Goal: Information Seeking & Learning: Learn about a topic

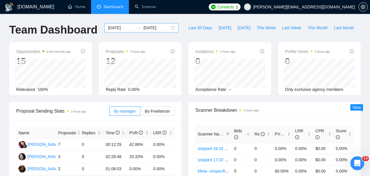
click at [126, 29] on input "[DATE]" at bounding box center [121, 28] width 26 height 6
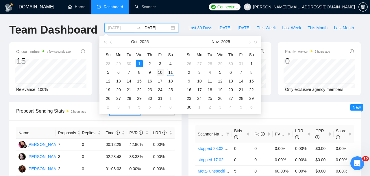
type input "[DATE]"
click at [158, 72] on div "10" at bounding box center [160, 72] width 7 height 7
type input "[DATE]"
click at [124, 26] on input "[DATE]" at bounding box center [121, 28] width 26 height 6
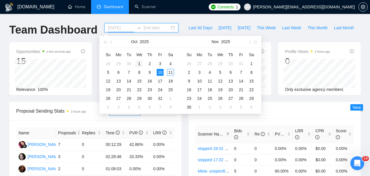
type input "[DATE]"
click at [138, 60] on div "1" at bounding box center [139, 63] width 7 height 7
type input "[DATE]"
click at [160, 73] on div "10" at bounding box center [160, 72] width 7 height 7
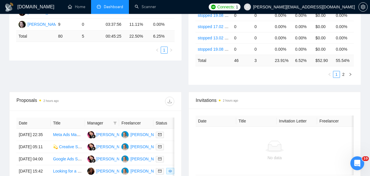
scroll to position [146, 0]
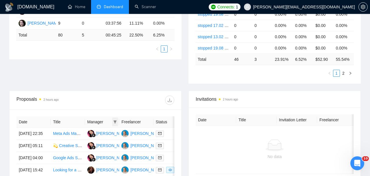
click at [114, 123] on icon "filter" at bounding box center [114, 121] width 3 height 3
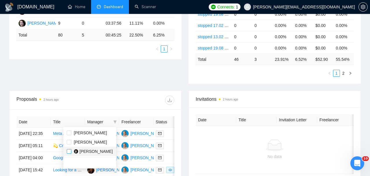
click at [68, 150] on input "checkbox" at bounding box center [69, 151] width 5 height 5
checkbox input "true"
click at [84, 107] on div "Proposals 2 hours ago" at bounding box center [95, 100] width 158 height 19
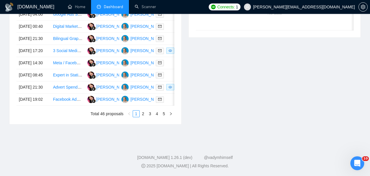
scroll to position [337, 0]
click at [165, 117] on link "5" at bounding box center [164, 114] width 6 height 6
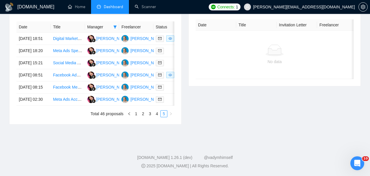
scroll to position [241, 0]
click at [154, 117] on link "4" at bounding box center [157, 114] width 6 height 6
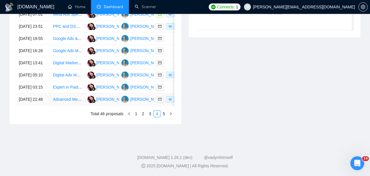
scroll to position [344, 0]
click at [163, 114] on link "5" at bounding box center [164, 114] width 6 height 6
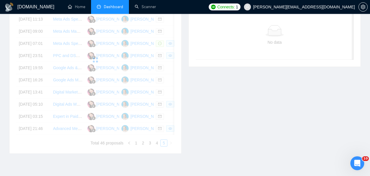
scroll to position [250, 0]
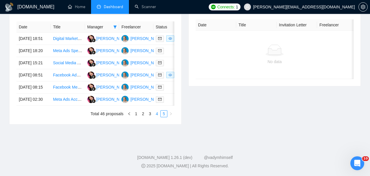
click at [154, 117] on link "4" at bounding box center [157, 114] width 6 height 6
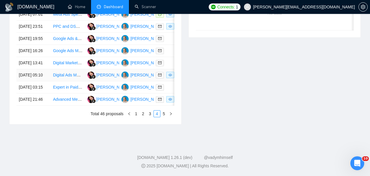
scroll to position [321, 0]
click at [152, 106] on td "[PERSON_NAME]" at bounding box center [136, 99] width 34 height 12
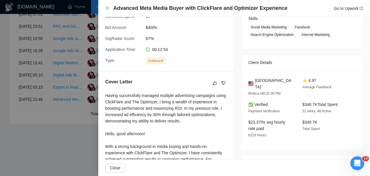
scroll to position [77, 0]
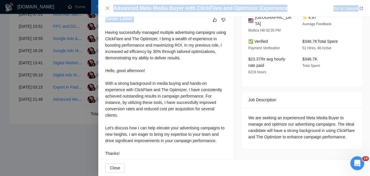
drag, startPoint x: 104, startPoint y: 116, endPoint x: 145, endPoint y: 181, distance: 76.6
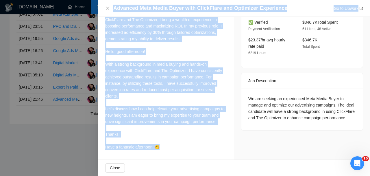
click at [159, 147] on div "Having successfully managed multiple advertising campaigns using ClickFlare and…" at bounding box center [166, 80] width 122 height 140
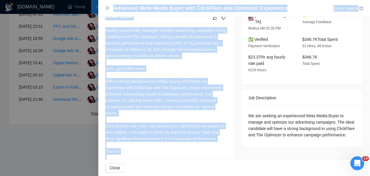
scroll to position [152, 0]
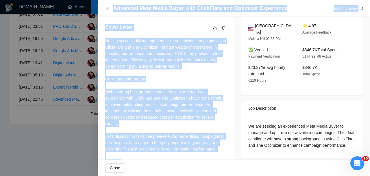
click at [154, 78] on div "Having successfully managed multiple advertising campaigns using ClickFlare and…" at bounding box center [166, 108] width 122 height 140
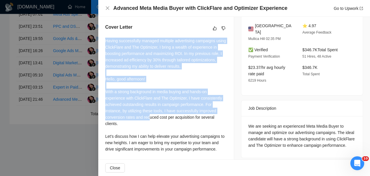
drag, startPoint x: 106, startPoint y: 40, endPoint x: 152, endPoint y: 121, distance: 93.1
click at [152, 121] on div "Having successfully managed multiple advertising campaigns using ClickFlare and…" at bounding box center [166, 108] width 122 height 140
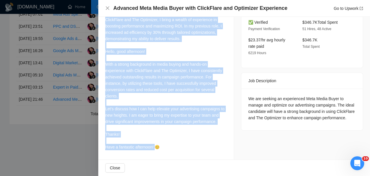
click at [158, 146] on div "Having successfully managed multiple advertising campaigns using ClickFlare and…" at bounding box center [166, 80] width 122 height 140
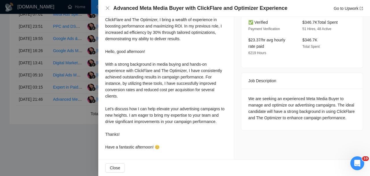
click at [162, 148] on div "Having successfully managed multiple advertising campaigns using ClickFlare and…" at bounding box center [166, 80] width 122 height 140
click at [161, 148] on div "Having successfully managed multiple advertising campaigns using ClickFlare and…" at bounding box center [166, 80] width 122 height 140
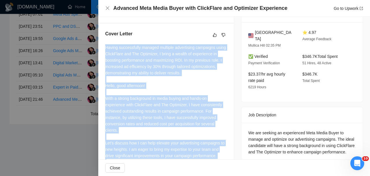
click at [105, 47] on div "Having successfully managed multiple advertising campaigns using ClickFlare and…" at bounding box center [166, 114] width 122 height 140
copy div "Having successfully managed multiple advertising campaigns using ClickFlare and…"
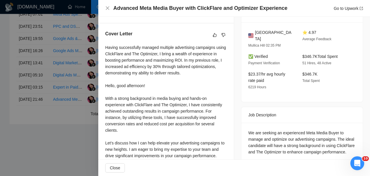
click at [62, 133] on div at bounding box center [185, 88] width 370 height 176
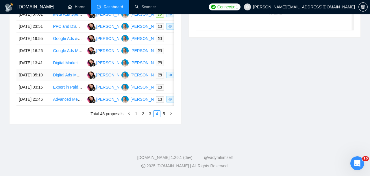
scroll to position [332, 0]
click at [166, 117] on link "5" at bounding box center [164, 114] width 6 height 6
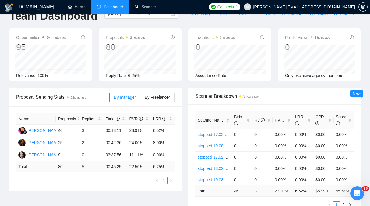
scroll to position [0, 0]
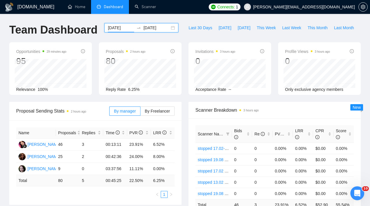
click at [124, 26] on input "[DATE]" at bounding box center [121, 28] width 26 height 6
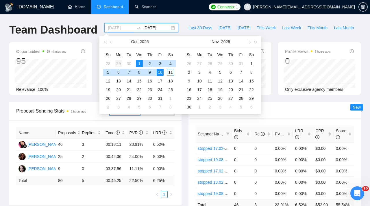
type input "[DATE]"
click at [118, 63] on div "29" at bounding box center [118, 63] width 7 height 7
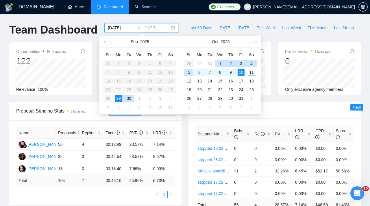
type input "[DATE]"
click at [128, 28] on input "[DATE]" at bounding box center [121, 28] width 26 height 6
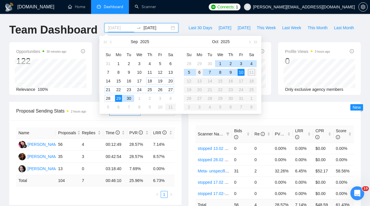
type input "[DATE]"
click at [200, 71] on div "6" at bounding box center [199, 72] width 7 height 7
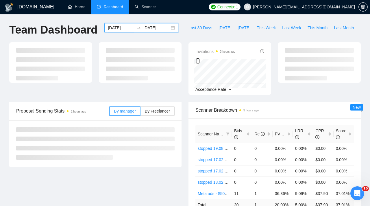
click at [124, 27] on input "[DATE]" at bounding box center [121, 28] width 26 height 6
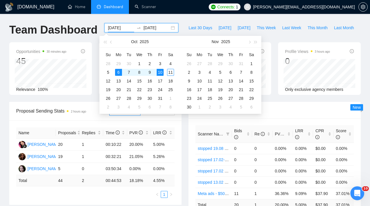
click at [145, 27] on input "[DATE]" at bounding box center [156, 28] width 26 height 6
type input "[DATE]"
click at [182, 139] on div "Proposal Sending Stats 2 hours ago By manager By Freelancer Name Proposals Repl…" at bounding box center [95, 153] width 179 height 103
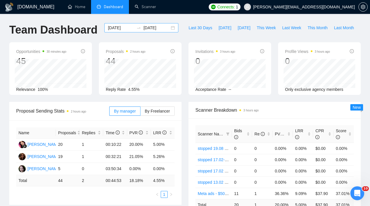
click at [123, 26] on input "[DATE]" at bounding box center [121, 28] width 26 height 6
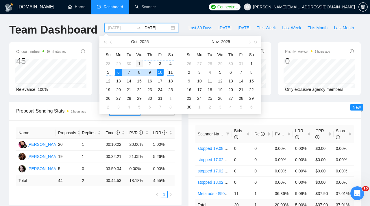
type input "[DATE]"
click at [141, 62] on div "1" at bounding box center [139, 63] width 7 height 7
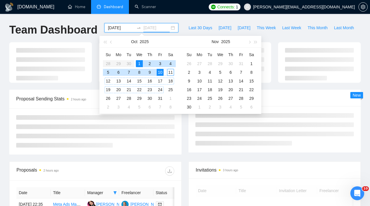
type input "[DATE]"
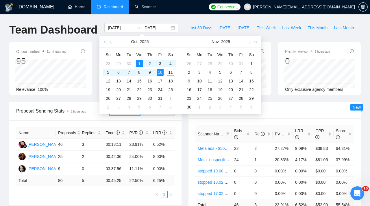
click at [191, 148] on div "Scanner Name Bids Re PVR LRR CPR Score Meta ads - $500+/$30+ - Feedback+/cost1k…" at bounding box center [275, 173] width 172 height 111
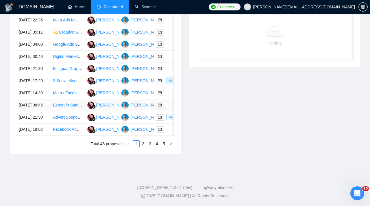
scroll to position [286, 0]
click at [161, 147] on link "5" at bounding box center [164, 144] width 6 height 6
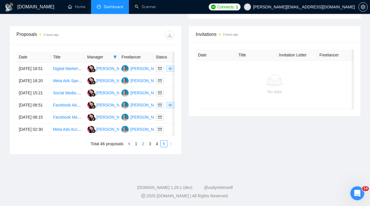
scroll to position [243, 0]
click at [171, 111] on td at bounding box center [171, 117] width 34 height 12
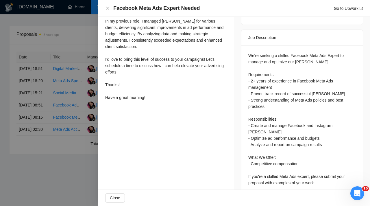
scroll to position [222, 0]
click at [68, 93] on div at bounding box center [185, 103] width 370 height 206
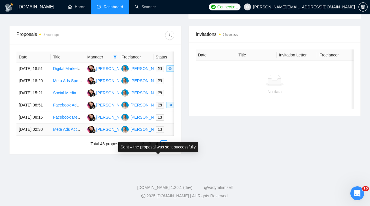
click at [161, 126] on span at bounding box center [160, 129] width 8 height 6
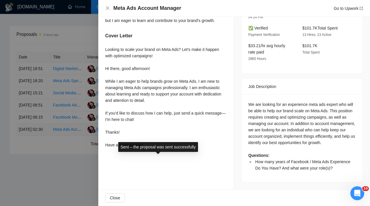
scroll to position [180, 0]
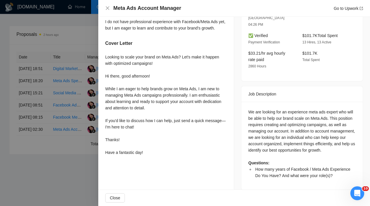
click at [77, 137] on div at bounding box center [185, 103] width 370 height 206
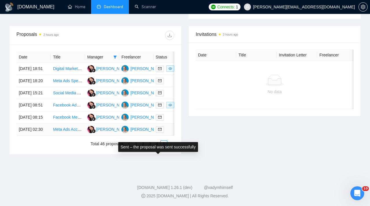
click at [163, 126] on span at bounding box center [160, 129] width 8 height 6
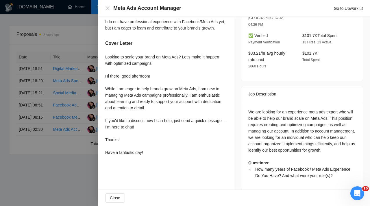
click at [81, 128] on div at bounding box center [185, 103] width 370 height 206
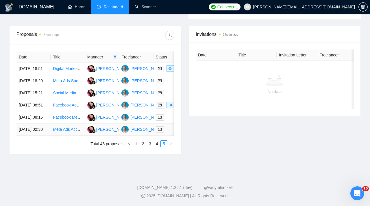
click at [169, 128] on div at bounding box center [171, 129] width 30 height 7
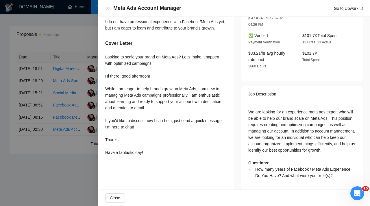
click at [76, 102] on div at bounding box center [185, 103] width 370 height 206
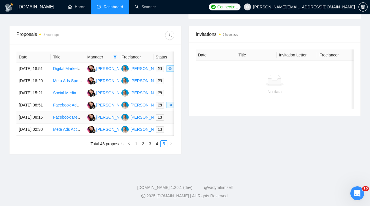
scroll to position [208, 0]
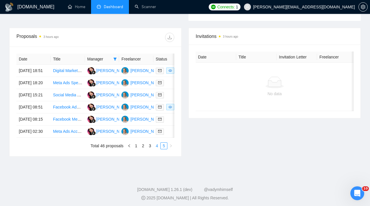
click at [158, 149] on link "4" at bounding box center [157, 146] width 6 height 6
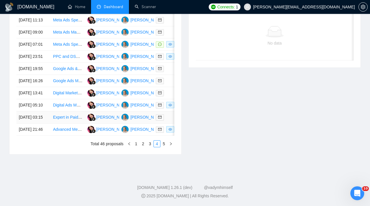
scroll to position [295, 0]
drag, startPoint x: 66, startPoint y: 107, endPoint x: 63, endPoint y: 111, distance: 5.2
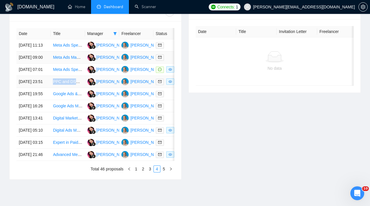
scroll to position [233, 0]
click at [170, 49] on div at bounding box center [171, 45] width 30 height 7
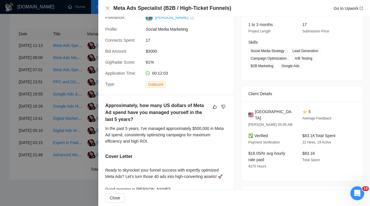
scroll to position [125, 0]
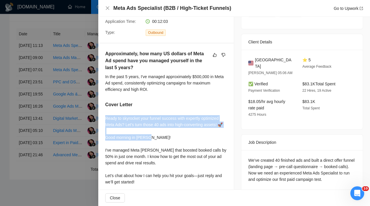
drag, startPoint x: 106, startPoint y: 118, endPoint x: 138, endPoint y: 178, distance: 68.2
click at [138, 168] on div "Ready to skyrocket your funnel success with expertly optimized Meta Ads? Let's …" at bounding box center [166, 172] width 122 height 115
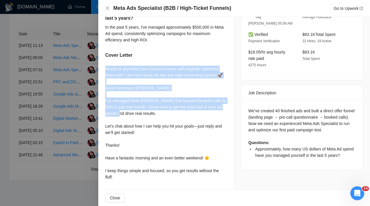
scroll to position [181, 0]
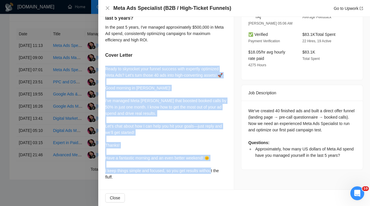
click at [111, 176] on div "Ready to skyrocket your funnel success with expertly optimized Meta Ads? Let's …" at bounding box center [166, 123] width 122 height 115
click at [113, 176] on div "Ready to skyrocket your funnel success with expertly optimized Meta Ads? Let's …" at bounding box center [166, 123] width 122 height 115
click at [115, 176] on div "Ready to skyrocket your funnel success with expertly optimized Meta Ads? Let's …" at bounding box center [166, 123] width 122 height 115
copy div "Ready to skyrocket your funnel success with expertly optimized Meta Ads? Let's …"
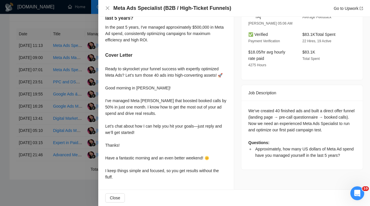
click at [82, 99] on div at bounding box center [185, 103] width 370 height 206
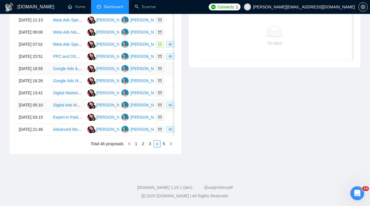
scroll to position [291, 0]
click at [66, 111] on td "Digital Ads Monitoring Specialist" at bounding box center [68, 105] width 34 height 12
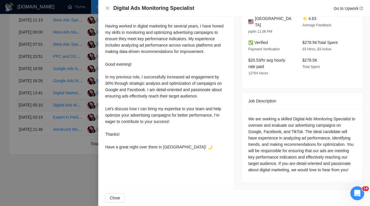
scroll to position [165, 0]
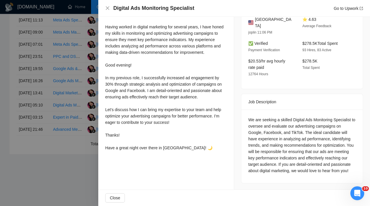
click at [47, 90] on div at bounding box center [185, 103] width 370 height 206
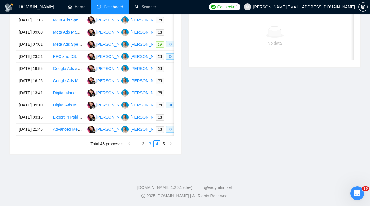
click at [149, 147] on link "3" at bounding box center [150, 144] width 6 height 6
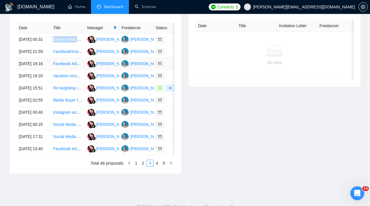
scroll to position [268, 0]
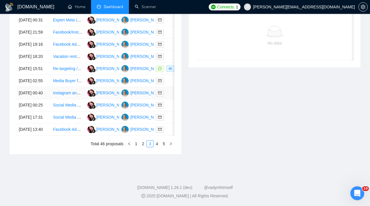
click at [169, 96] on div at bounding box center [171, 93] width 30 height 7
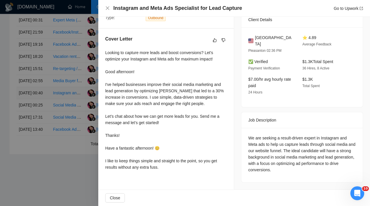
scroll to position [132, 0]
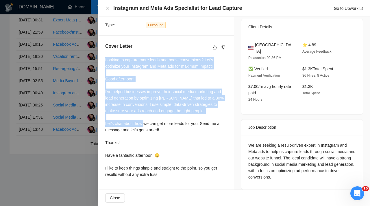
drag, startPoint x: 104, startPoint y: 59, endPoint x: 149, endPoint y: 131, distance: 85.4
click at [149, 129] on div "Cover Letter Looking to capture more leads and boost conversions? Let's optimiz…" at bounding box center [166, 111] width 136 height 151
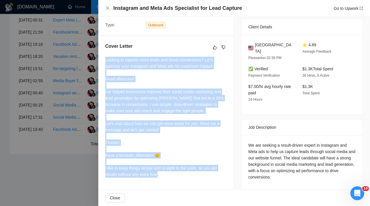
click at [164, 175] on div "Looking to capture more leads and boost conversions? Let's optimize your Instag…" at bounding box center [166, 117] width 122 height 121
copy div "Looking to capture more leads and boost conversions? Let's optimize your Instag…"
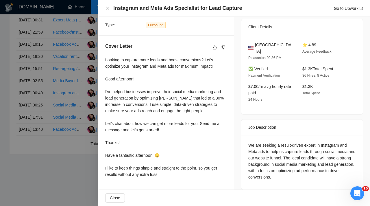
click at [58, 93] on div at bounding box center [185, 103] width 370 height 206
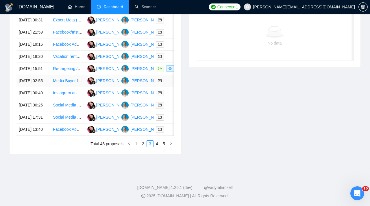
scroll to position [270, 0]
click at [157, 147] on link "4" at bounding box center [157, 144] width 6 height 6
click at [150, 147] on link "3" at bounding box center [150, 144] width 6 height 6
click at [172, 87] on td at bounding box center [171, 81] width 34 height 12
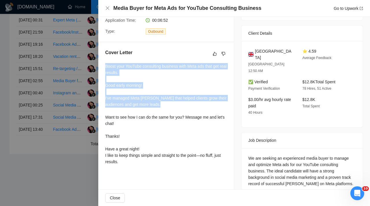
drag, startPoint x: 105, startPoint y: 68, endPoint x: 133, endPoint y: 115, distance: 55.0
click at [133, 111] on div "Cover Letter Boost your YouTube consulting business with Meta ads that get real…" at bounding box center [166, 108] width 136 height 132
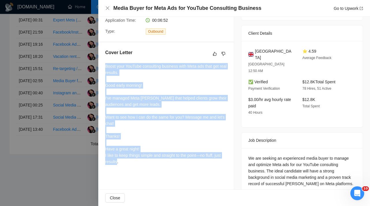
click at [119, 161] on div "Boost your YouTube consulting business with Meta ads that get real results. Goo…" at bounding box center [166, 114] width 122 height 102
copy div "Boost your YouTube consulting business with Meta ads that get real results. Goo…"
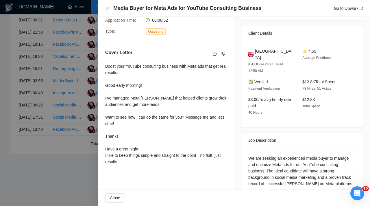
click at [55, 45] on div at bounding box center [185, 103] width 370 height 206
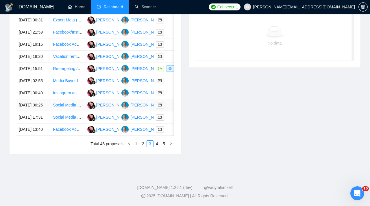
click at [167, 111] on td at bounding box center [171, 105] width 34 height 12
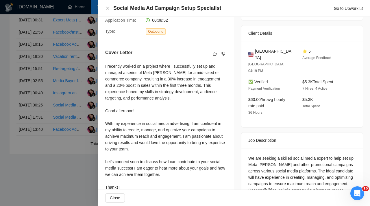
drag, startPoint x: 104, startPoint y: 62, endPoint x: 122, endPoint y: 91, distance: 34.1
click at [112, 73] on div "Cover Letter I recently worked on a project where I successfully set up and man…" at bounding box center [166, 127] width 136 height 170
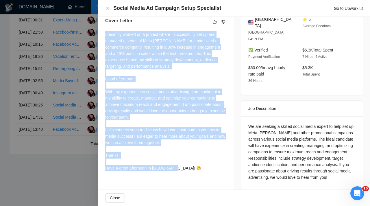
click at [176, 168] on div "I recently worked on a project where I successfully set up and managed a series…" at bounding box center [166, 101] width 122 height 140
click at [179, 169] on div "I recently worked on a project where I successfully set up and managed a series…" at bounding box center [166, 101] width 122 height 140
copy div "I recently worked on a project where I successfully set up and managed a series…"
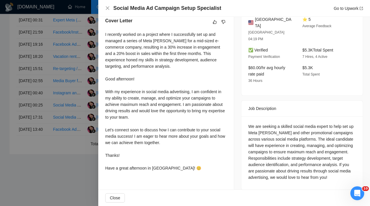
click at [53, 38] on div at bounding box center [185, 103] width 370 height 206
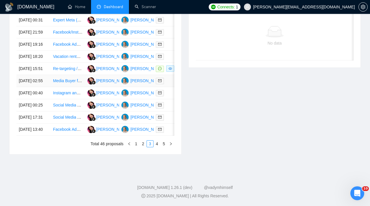
click at [167, 84] on div at bounding box center [171, 81] width 30 height 7
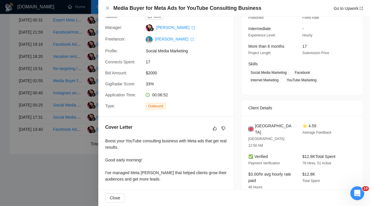
scroll to position [47, 0]
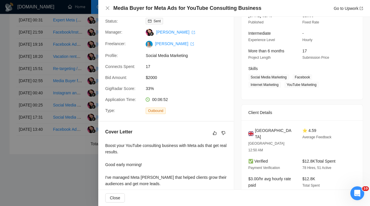
click at [62, 108] on div at bounding box center [185, 103] width 370 height 206
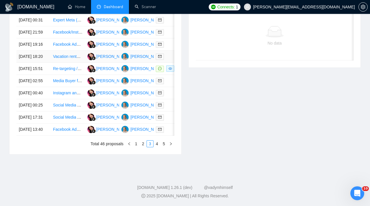
scroll to position [268, 0]
click at [168, 96] on div at bounding box center [171, 93] width 30 height 7
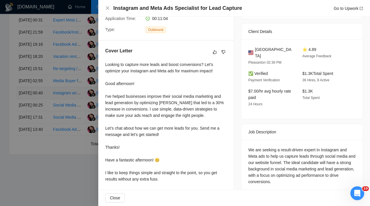
scroll to position [132, 0]
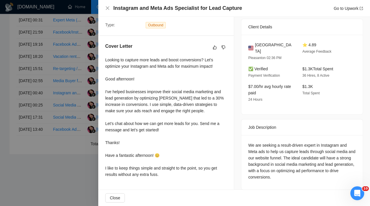
click at [41, 104] on div at bounding box center [185, 103] width 370 height 206
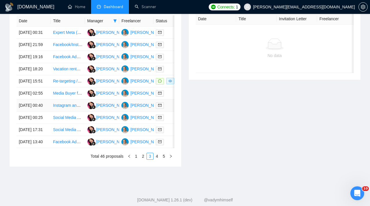
scroll to position [245, 0]
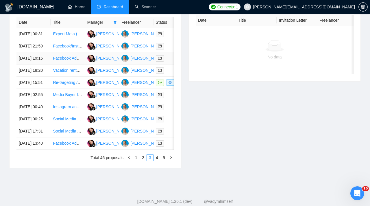
click at [165, 62] on link at bounding box center [161, 58] width 10 height 7
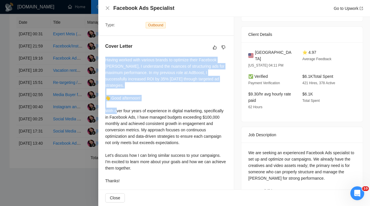
drag, startPoint x: 105, startPoint y: 62, endPoint x: 147, endPoint y: 141, distance: 89.0
click at [147, 141] on div "Cover Letter Having worked with various brands to optimize their Facebook [PERS…" at bounding box center [166, 127] width 136 height 183
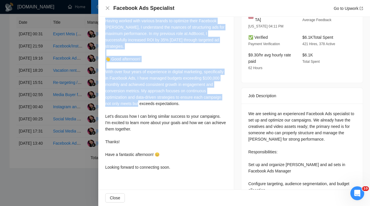
scroll to position [178, 0]
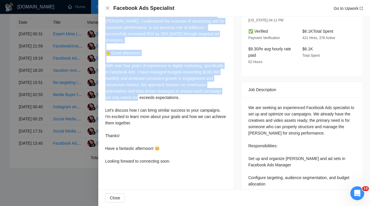
click at [173, 160] on div "Having worked with various brands to optimize their Facebook [PERSON_NAME], I u…" at bounding box center [166, 88] width 122 height 153
copy div "Having worked with various brands to optimize their Facebook [PERSON_NAME], I u…"
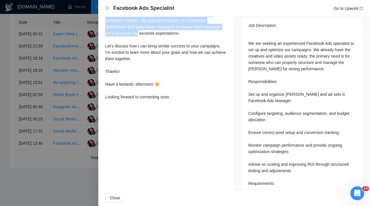
scroll to position [259, 0]
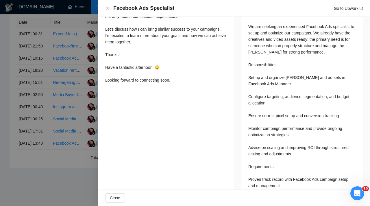
click at [85, 91] on div at bounding box center [185, 103] width 370 height 206
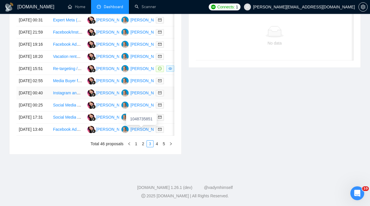
scroll to position [284, 0]
click at [172, 75] on td at bounding box center [171, 69] width 34 height 12
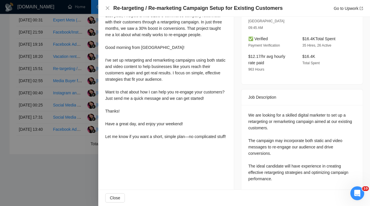
scroll to position [177, 0]
click at [74, 100] on div at bounding box center [185, 103] width 370 height 206
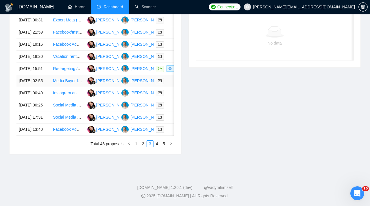
scroll to position [267, 0]
click at [176, 62] on div "Date Title Manager Freelancer Status [DATE] 00:31 Expert Meta (Facebook & Insta…" at bounding box center [96, 75] width 172 height 158
click at [172, 60] on div at bounding box center [171, 56] width 30 height 7
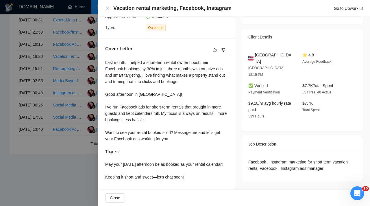
scroll to position [136, 0]
drag, startPoint x: 113, startPoint y: 8, endPoint x: 150, endPoint y: 9, distance: 36.8
click at [150, 9] on h4 "Vacation rental marketing, Facebook, Instagram" at bounding box center [172, 8] width 118 height 7
click at [68, 121] on div at bounding box center [185, 103] width 370 height 206
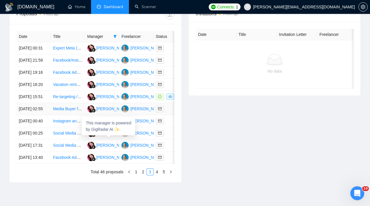
scroll to position [229, 0]
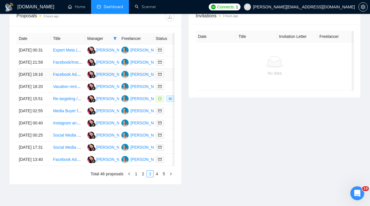
click at [167, 81] on td at bounding box center [171, 75] width 34 height 12
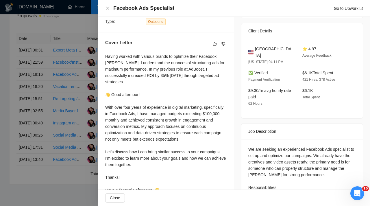
click at [76, 84] on div at bounding box center [185, 103] width 370 height 206
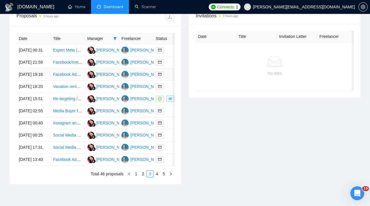
click at [172, 78] on div at bounding box center [171, 74] width 30 height 7
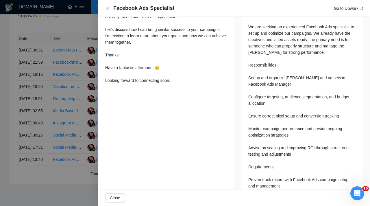
scroll to position [305, 0]
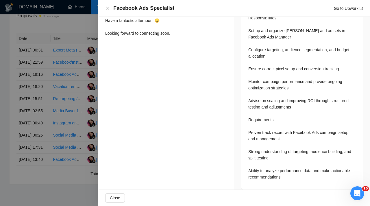
click at [69, 104] on div at bounding box center [185, 103] width 370 height 206
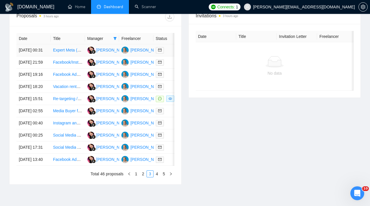
click at [168, 56] on td at bounding box center [171, 50] width 34 height 12
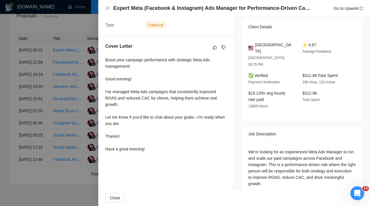
click at [42, 107] on div at bounding box center [185, 103] width 370 height 206
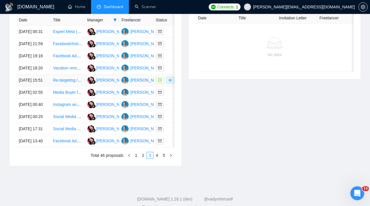
scroll to position [314, 0]
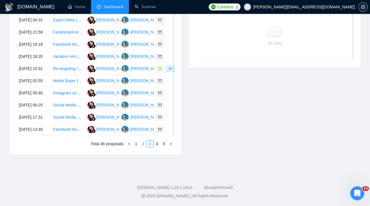
click at [143, 143] on link "2" at bounding box center [143, 144] width 6 height 6
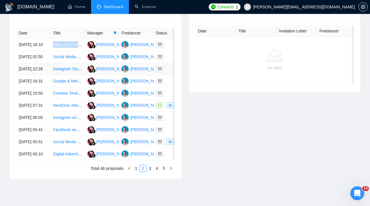
scroll to position [273, 0]
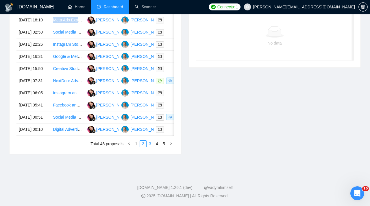
click at [152, 147] on link "3" at bounding box center [150, 144] width 6 height 6
click at [142, 141] on link "2" at bounding box center [143, 144] width 6 height 6
click at [137, 141] on link "1" at bounding box center [136, 144] width 6 height 6
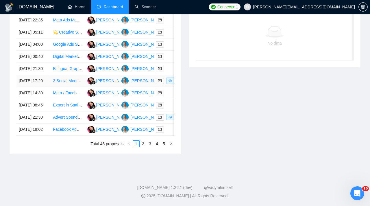
click at [164, 87] on td at bounding box center [171, 81] width 34 height 12
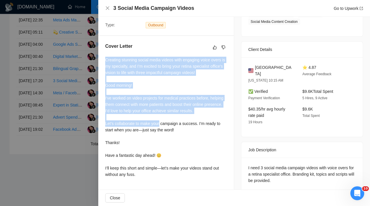
drag, startPoint x: 105, startPoint y: 58, endPoint x: 161, endPoint y: 125, distance: 86.7
click at [161, 124] on div "Creating stunning social media videos with engaging voice overs is my specialty…" at bounding box center [166, 117] width 122 height 121
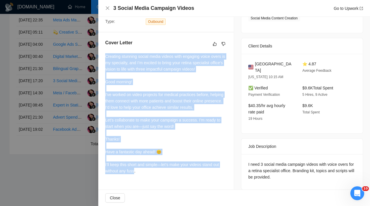
click at [136, 170] on div "Creating stunning social media videos with engaging voice overs is my specialty…" at bounding box center [166, 113] width 122 height 121
copy div "Creating stunning social media videos with engaging voice overs is my specialty…"
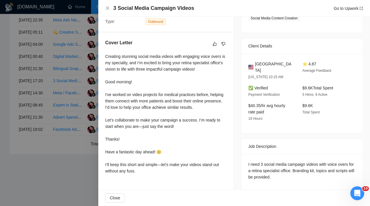
click at [82, 89] on div at bounding box center [185, 103] width 370 height 206
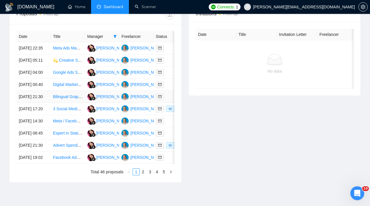
scroll to position [217, 0]
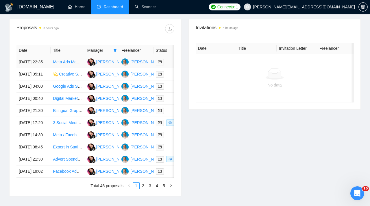
click at [166, 63] on link at bounding box center [161, 62] width 10 height 7
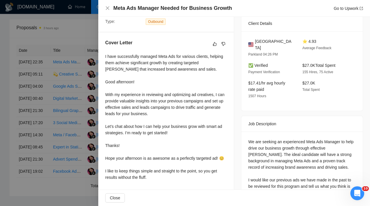
click at [84, 26] on div at bounding box center [185, 103] width 370 height 206
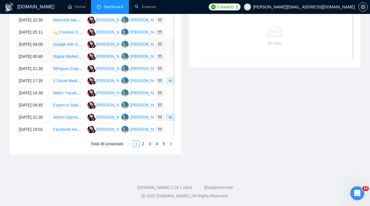
scroll to position [303, 0]
